Goal: Task Accomplishment & Management: Use online tool/utility

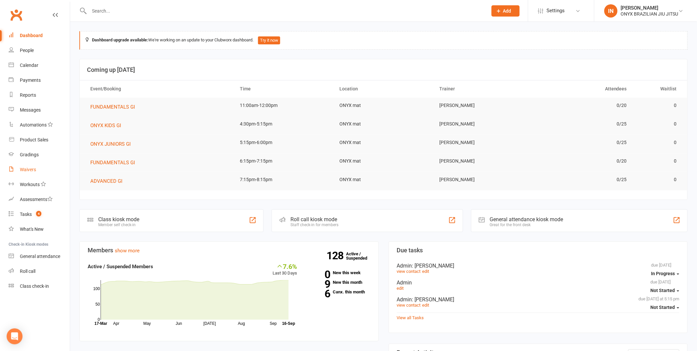
click at [35, 169] on div "Waivers" at bounding box center [28, 169] width 16 height 5
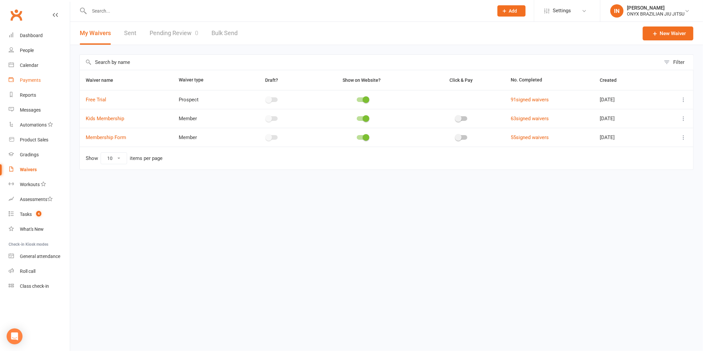
click at [28, 79] on div "Payments" at bounding box center [30, 79] width 21 height 5
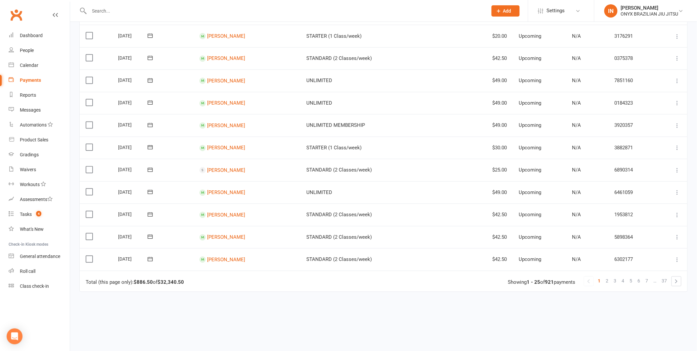
scroll to position [404, 0]
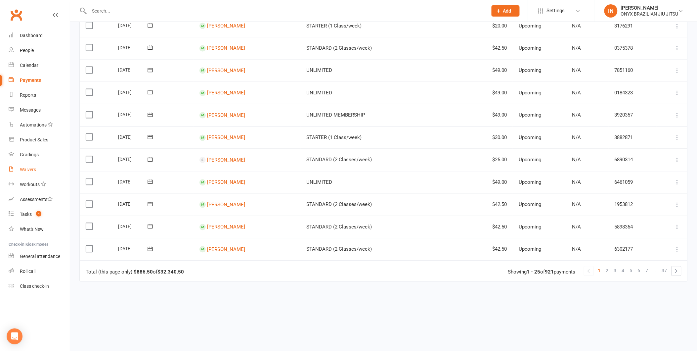
click at [30, 170] on div "Waivers" at bounding box center [28, 169] width 16 height 5
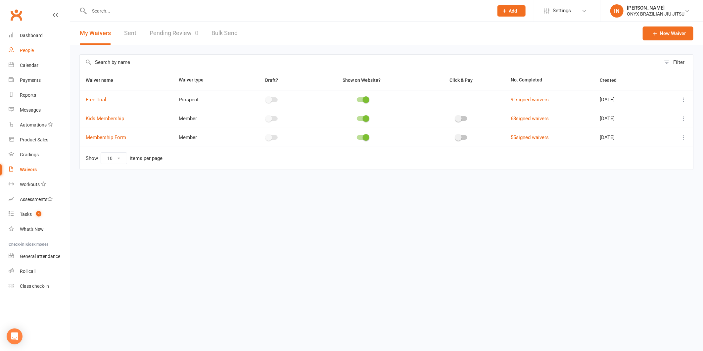
click at [30, 49] on div "People" at bounding box center [27, 50] width 14 height 5
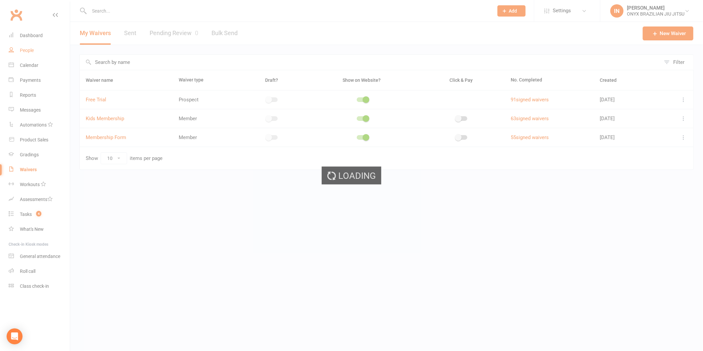
select select "100"
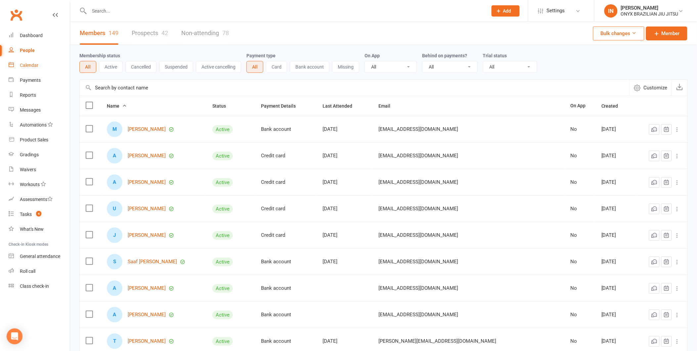
click at [30, 67] on div "Calendar" at bounding box center [29, 65] width 19 height 5
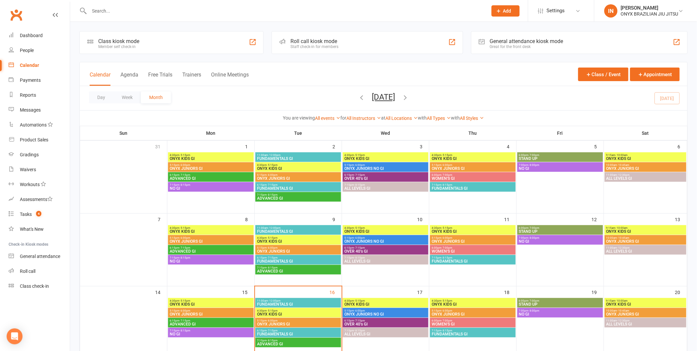
click at [338, 37] on div "Roll call kiosk mode Staff check-in for members" at bounding box center [367, 42] width 191 height 23
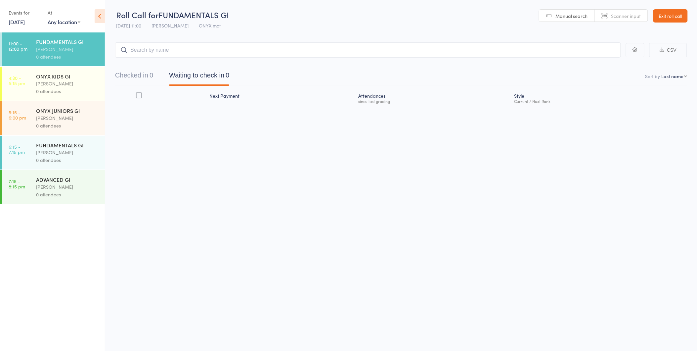
click at [138, 53] on input "search" at bounding box center [368, 49] width 506 height 15
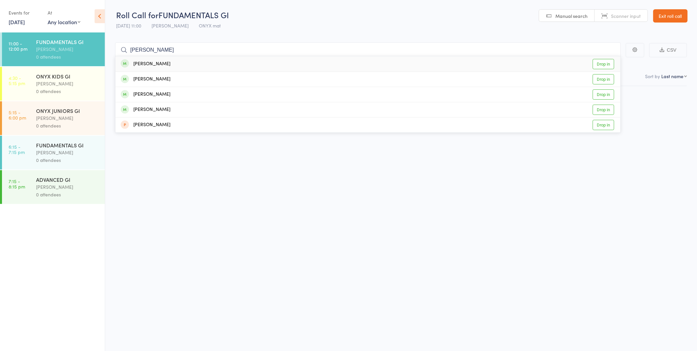
type input "josh"
click at [142, 64] on div "[PERSON_NAME]" at bounding box center [146, 64] width 50 height 8
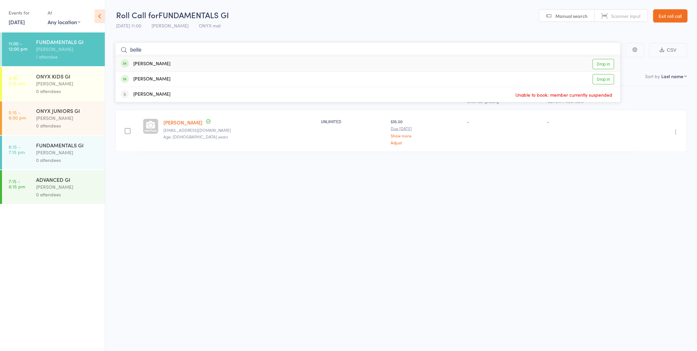
type input "belle"
click at [140, 62] on div "[PERSON_NAME]" at bounding box center [146, 64] width 50 height 8
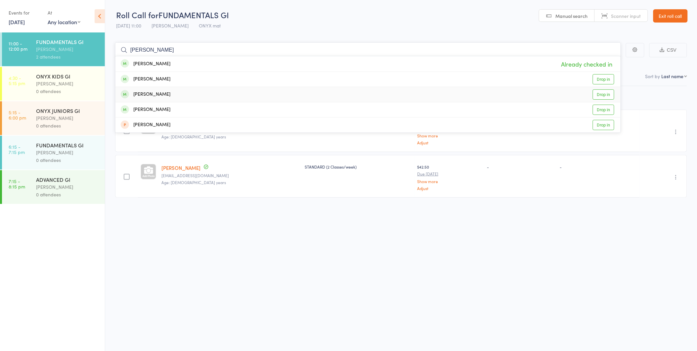
type input "josh"
click at [165, 97] on div "[PERSON_NAME]" at bounding box center [146, 95] width 50 height 8
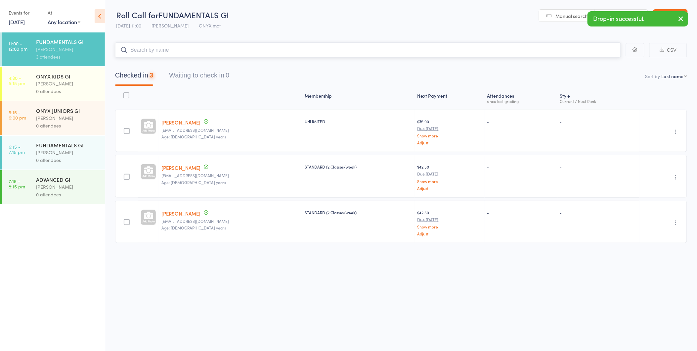
click at [155, 49] on input "search" at bounding box center [368, 49] width 506 height 15
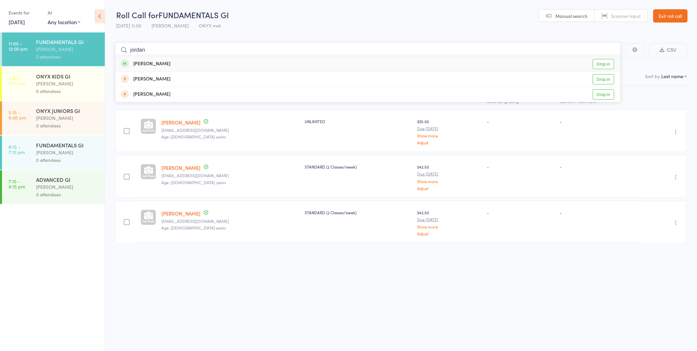
type input "jordan"
click at [149, 67] on div "[PERSON_NAME]" at bounding box center [146, 64] width 50 height 8
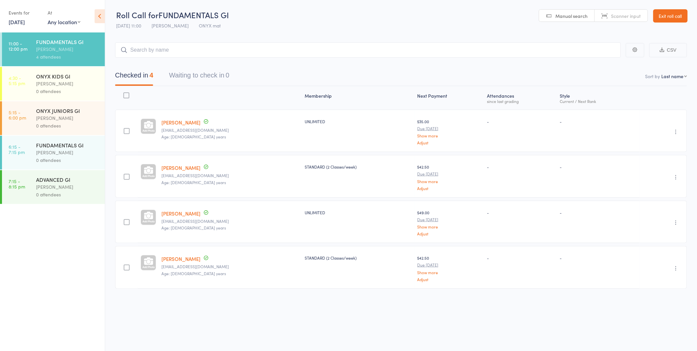
click at [670, 17] on link "Exit roll call" at bounding box center [670, 15] width 34 height 13
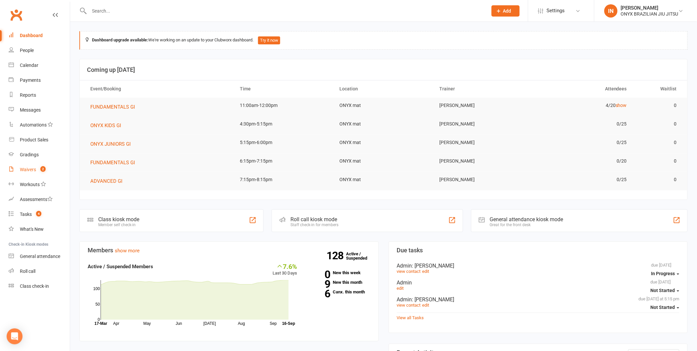
click at [29, 170] on div "Waivers" at bounding box center [28, 169] width 16 height 5
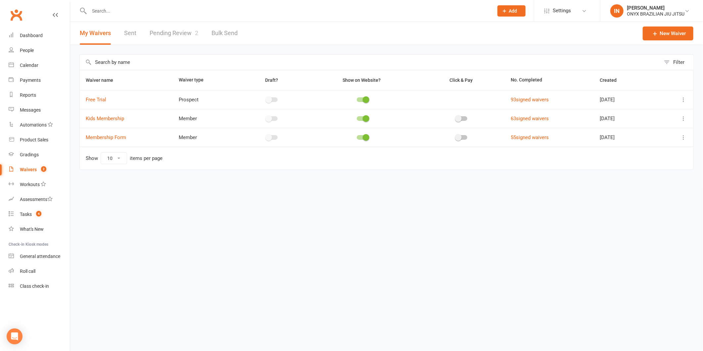
click at [515, 103] on td "93 signed waivers" at bounding box center [548, 99] width 89 height 19
click at [515, 101] on link "93 signed waivers" at bounding box center [529, 100] width 38 height 6
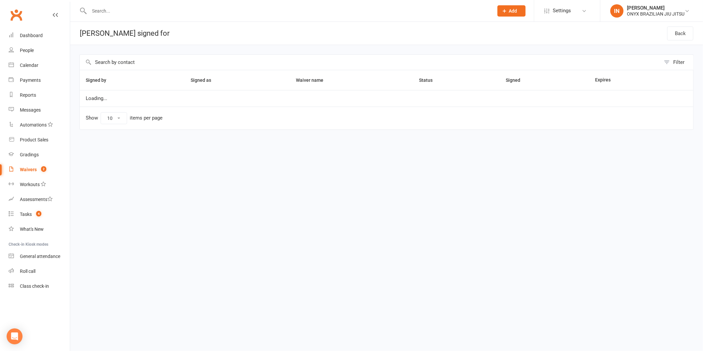
select select "100"
